Goal: Task Accomplishment & Management: Complete application form

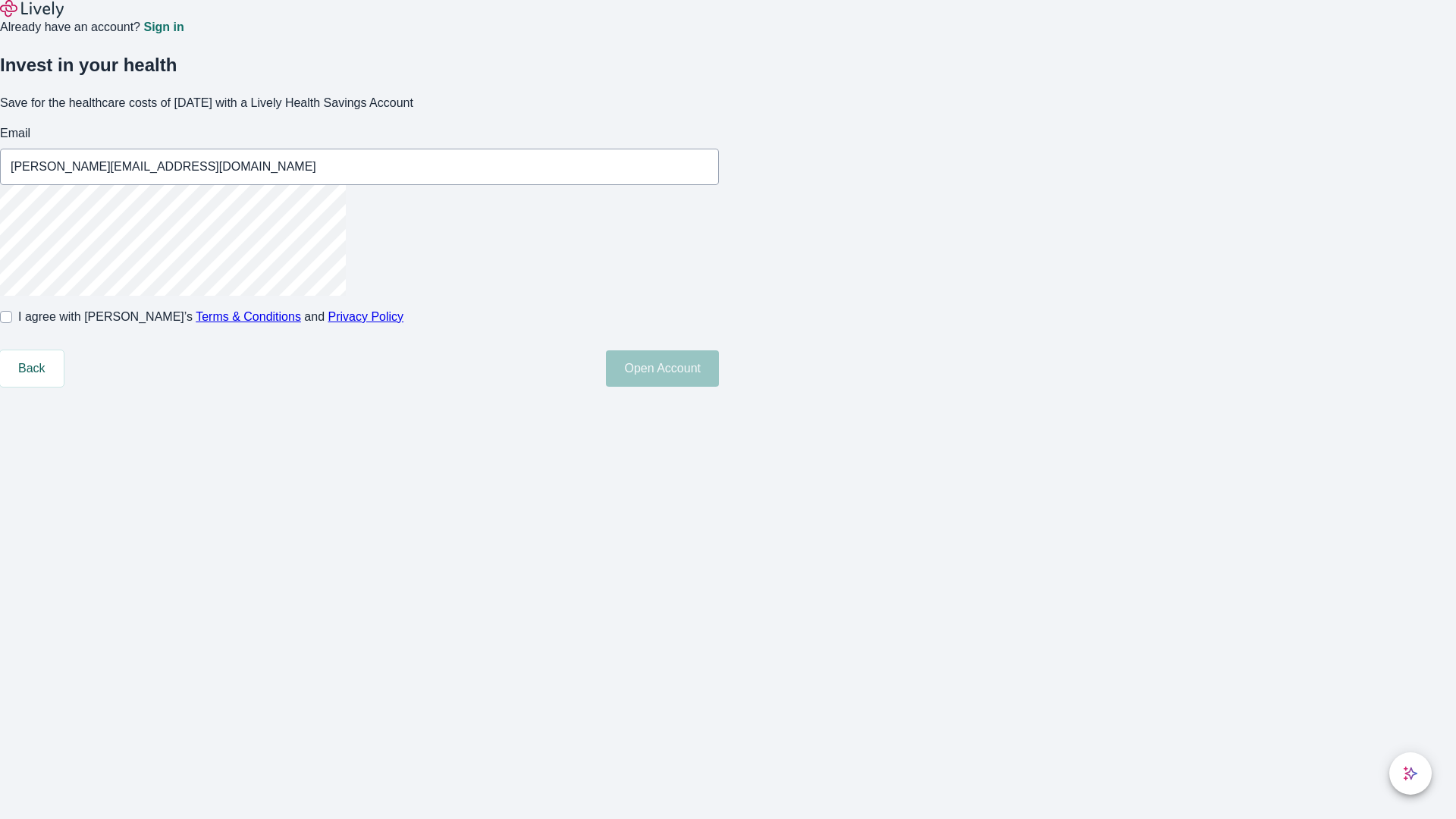
click at [12, 324] on input "I agree with Lively’s Terms & Conditions and Privacy Policy" at bounding box center [6, 316] width 12 height 12
checkbox input "true"
click at [719, 387] on button "Open Account" at bounding box center [662, 369] width 113 height 37
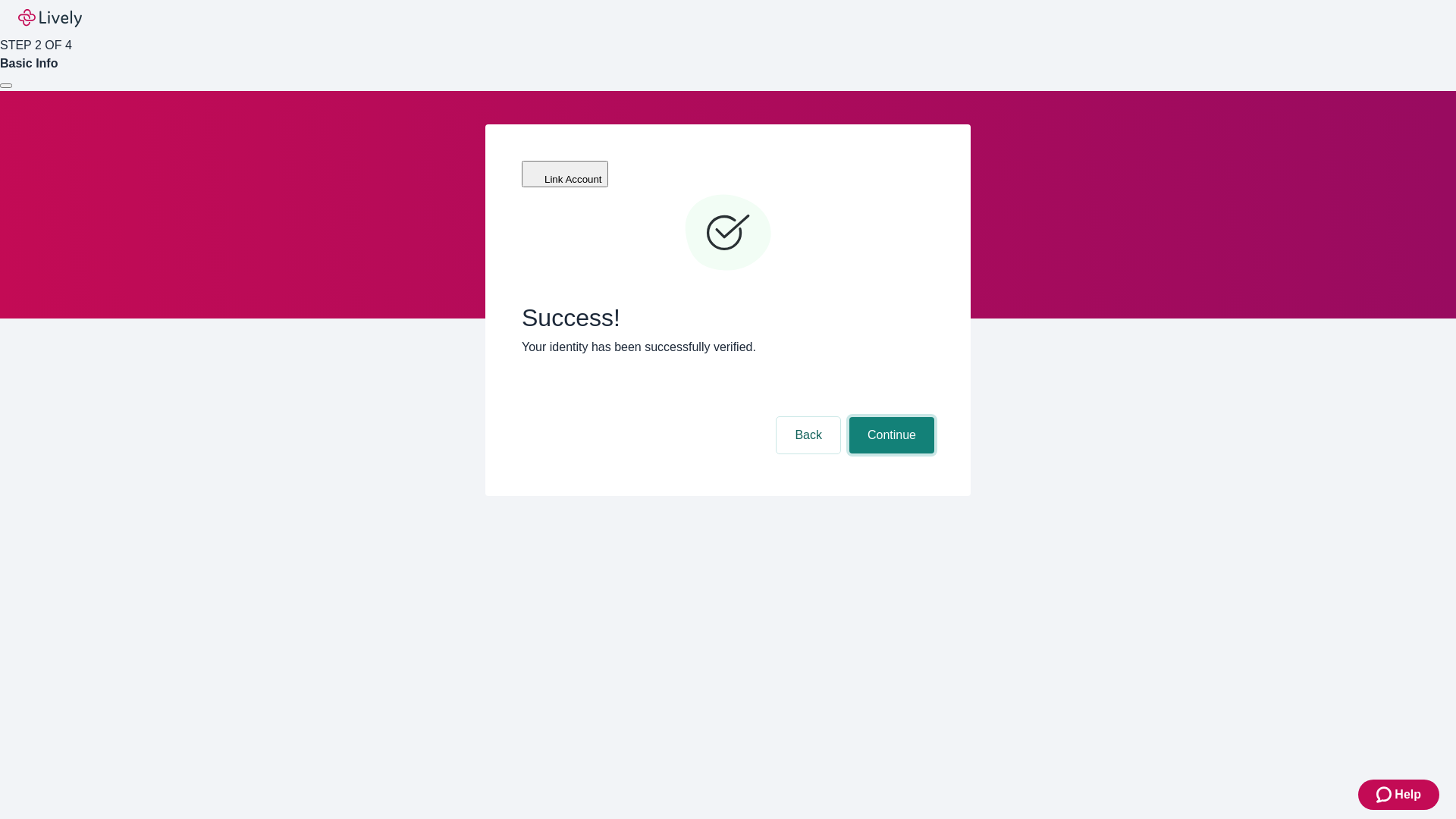
click at [890, 417] on button "Continue" at bounding box center [892, 436] width 85 height 37
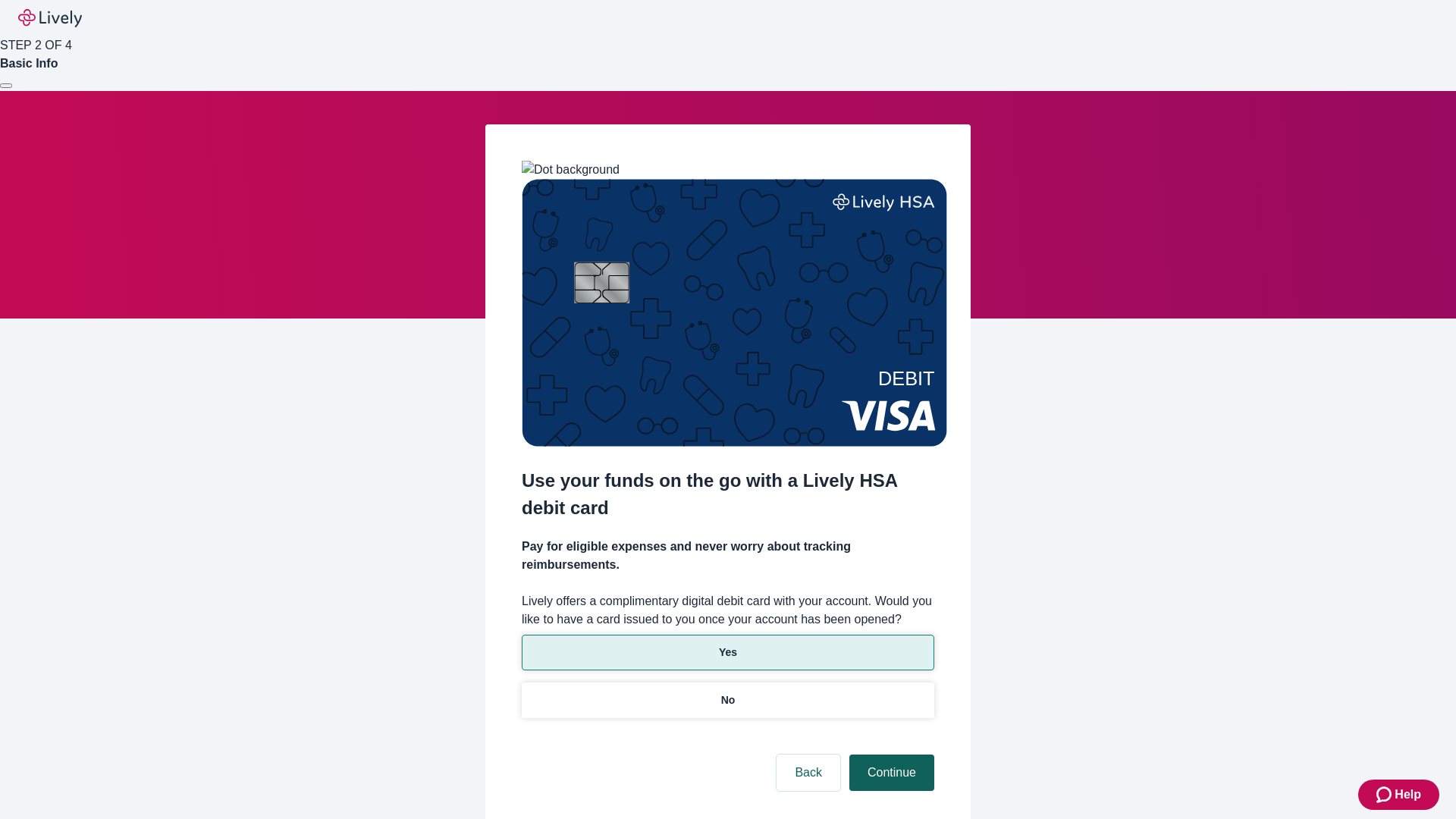
click at [727, 644] on p "Yes" at bounding box center [728, 652] width 18 height 16
click at [890, 755] on button "Continue" at bounding box center [892, 773] width 85 height 37
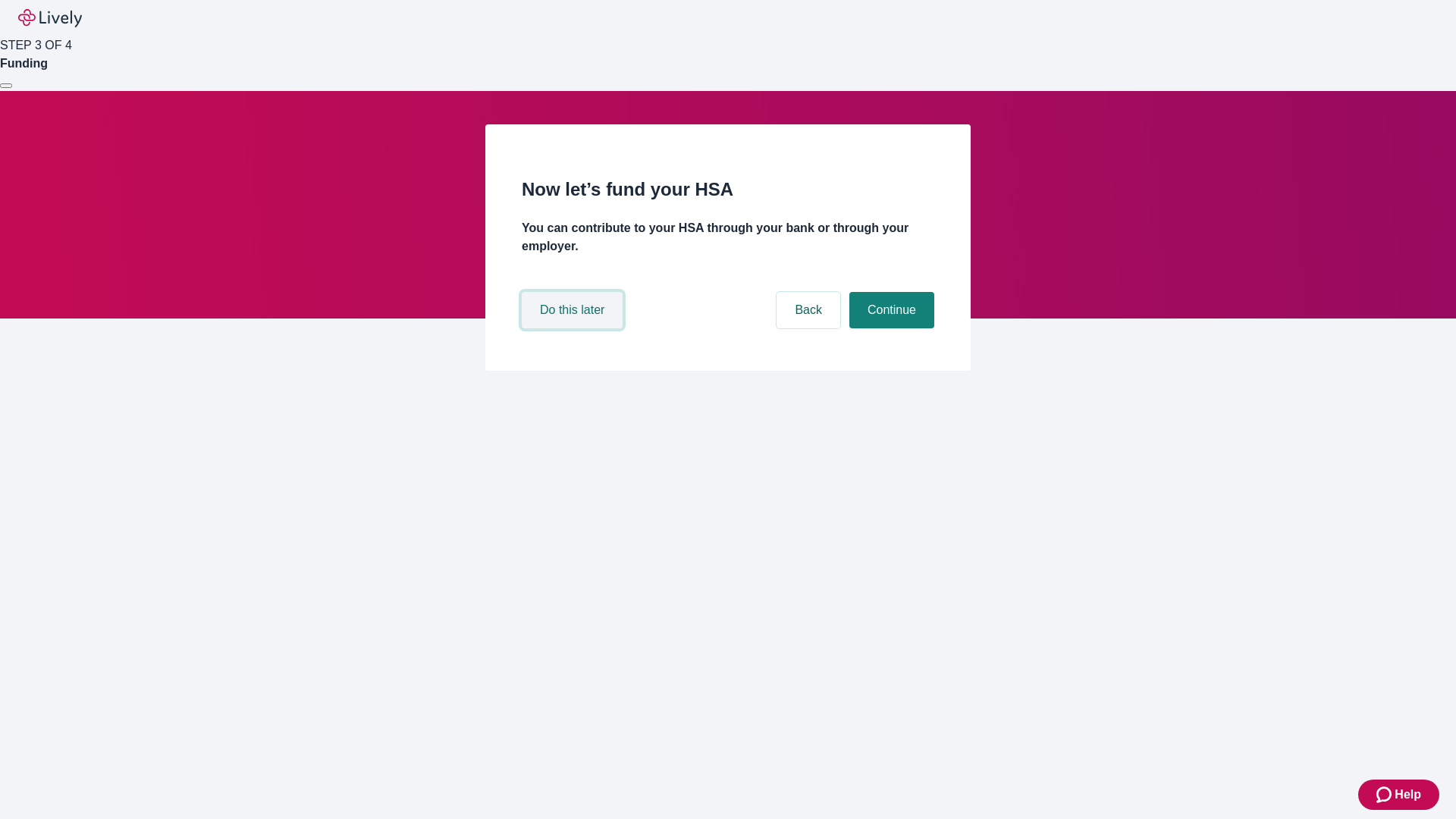
click at [574, 328] on button "Do this later" at bounding box center [573, 311] width 101 height 37
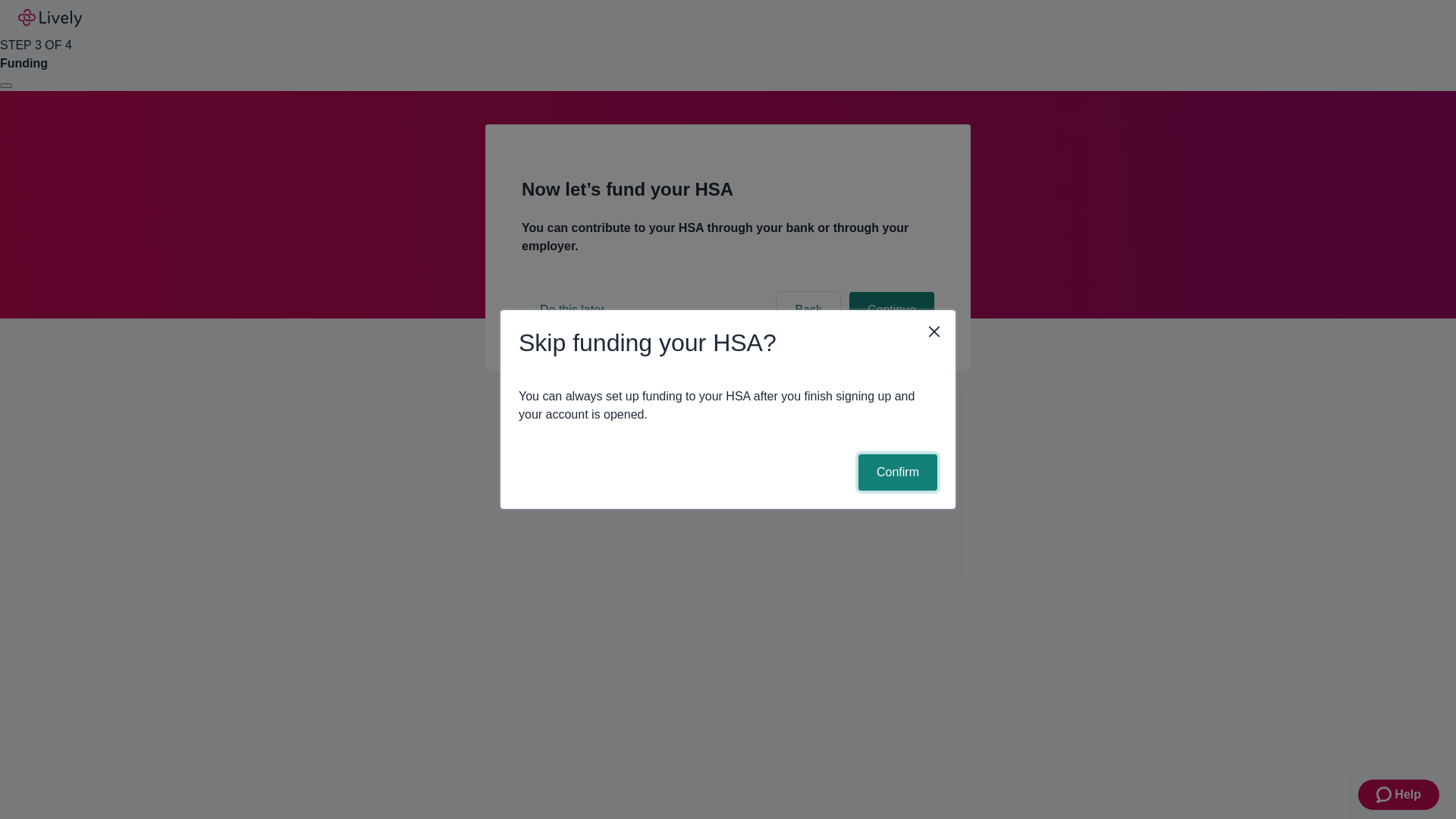
click at [896, 472] on button "Confirm" at bounding box center [898, 472] width 79 height 37
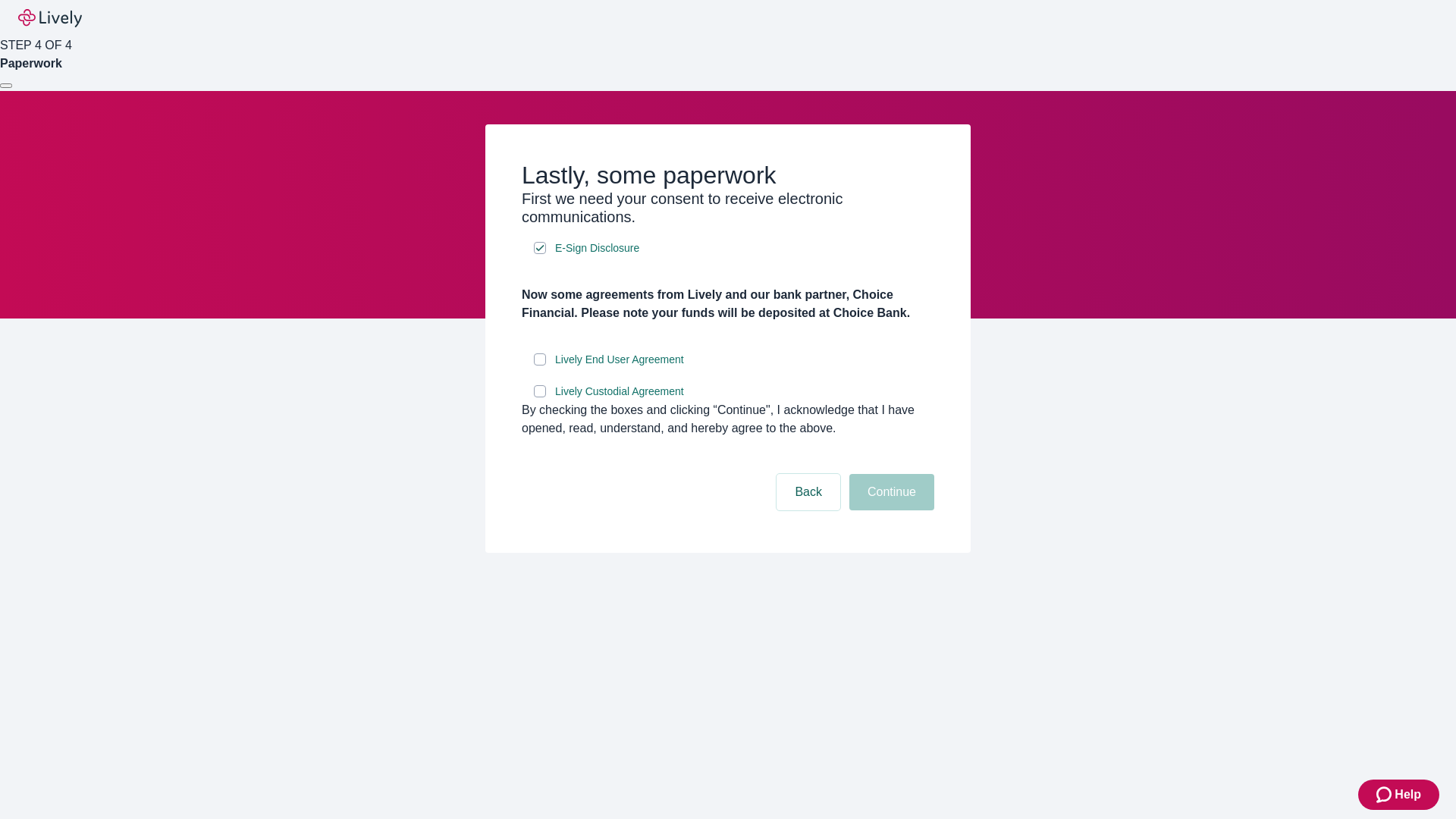
click at [540, 366] on input "Lively End User Agreement" at bounding box center [540, 359] width 12 height 12
checkbox input "true"
click at [540, 397] on input "Lively Custodial Agreement" at bounding box center [540, 391] width 12 height 12
checkbox input "true"
click at [890, 510] on button "Continue" at bounding box center [892, 493] width 85 height 37
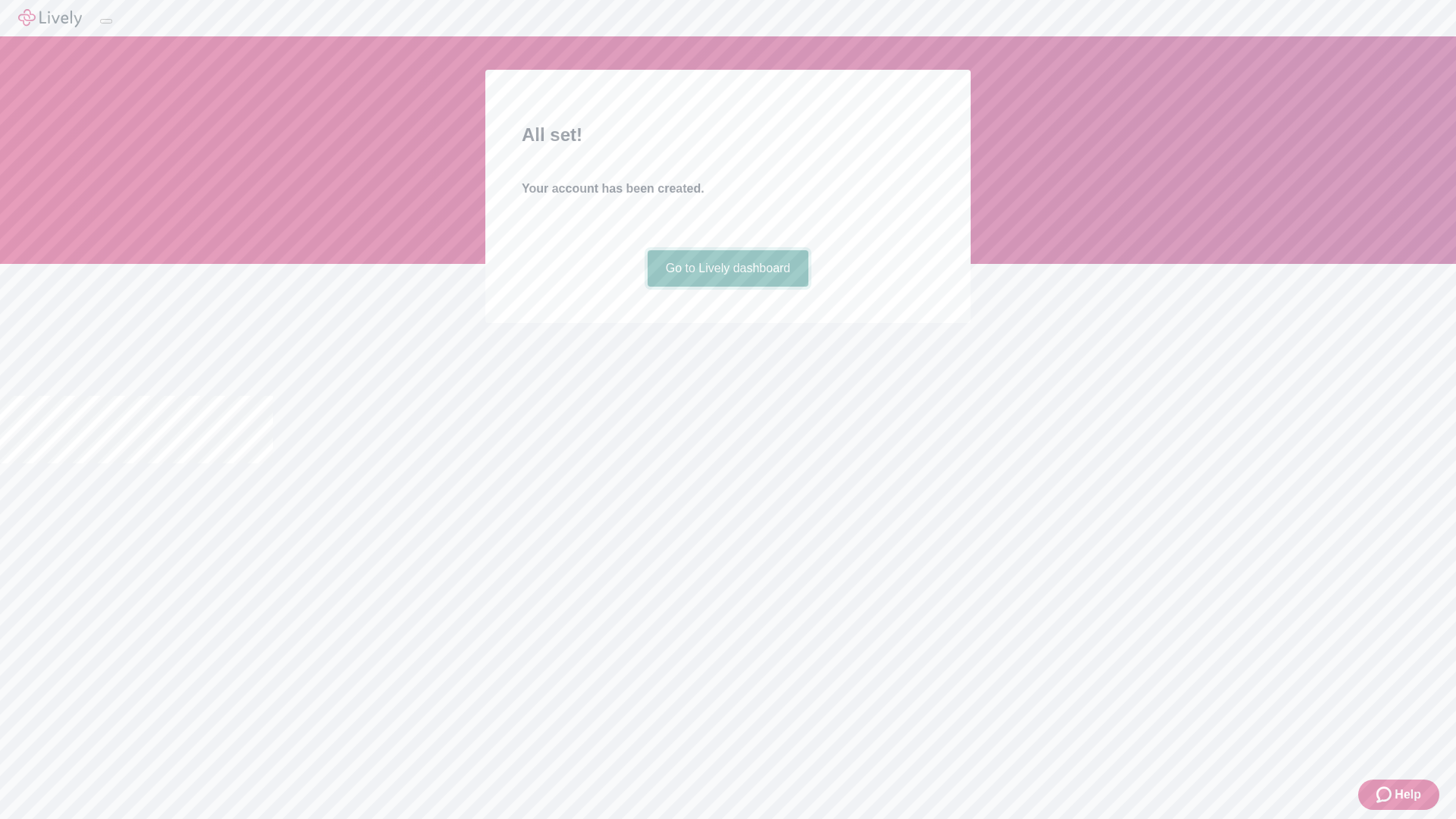
click at [727, 287] on link "Go to Lively dashboard" at bounding box center [729, 268] width 162 height 37
